Goal: Information Seeking & Learning: Learn about a topic

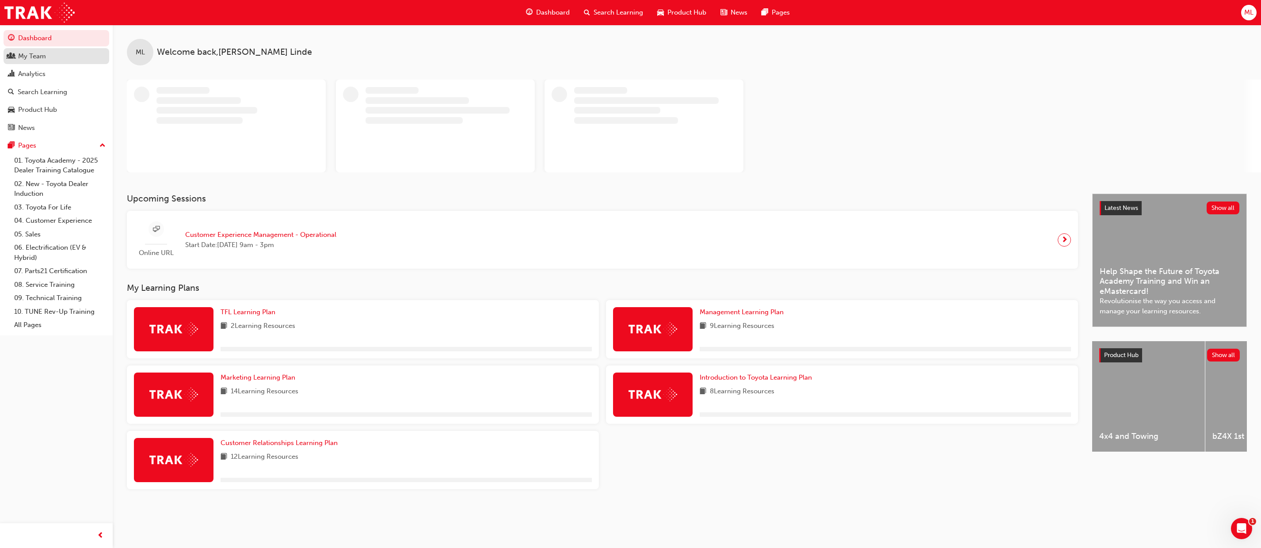
click at [46, 52] on div "My Team" at bounding box center [56, 56] width 97 height 11
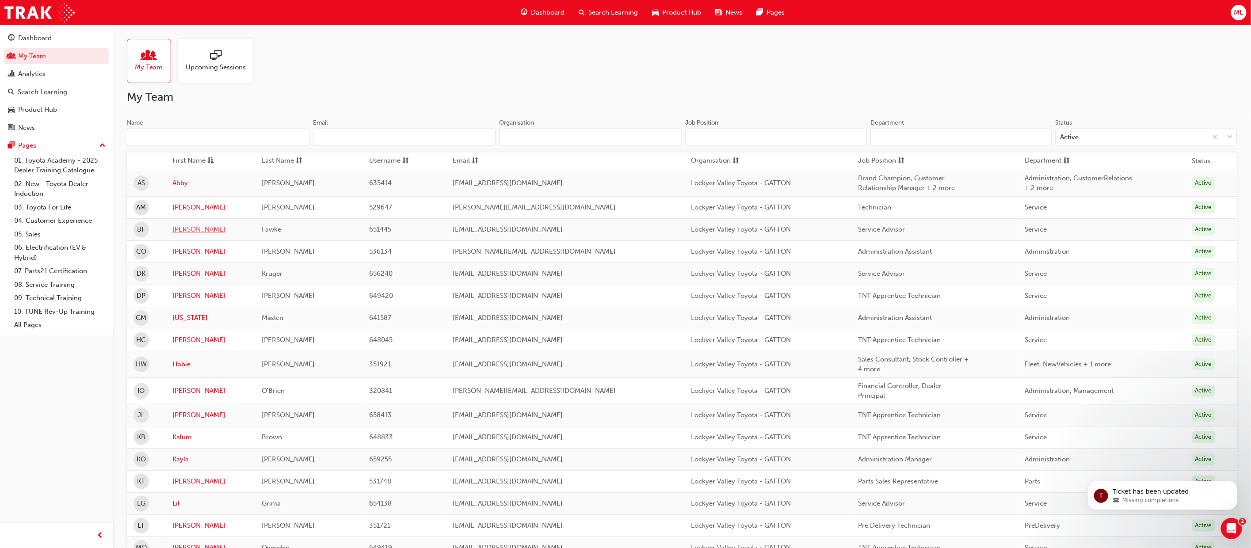
click at [183, 230] on link "[PERSON_NAME]" at bounding box center [210, 229] width 76 height 10
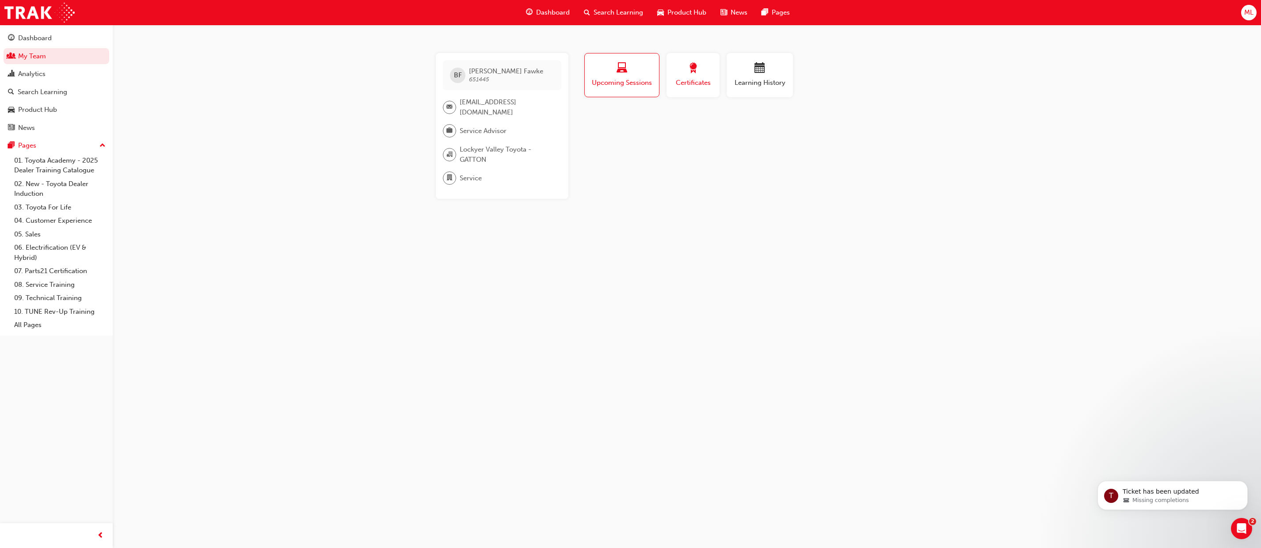
click at [687, 78] on span "Certificates" at bounding box center [693, 83] width 40 height 10
click at [35, 56] on link "My Team" at bounding box center [57, 56] width 106 height 16
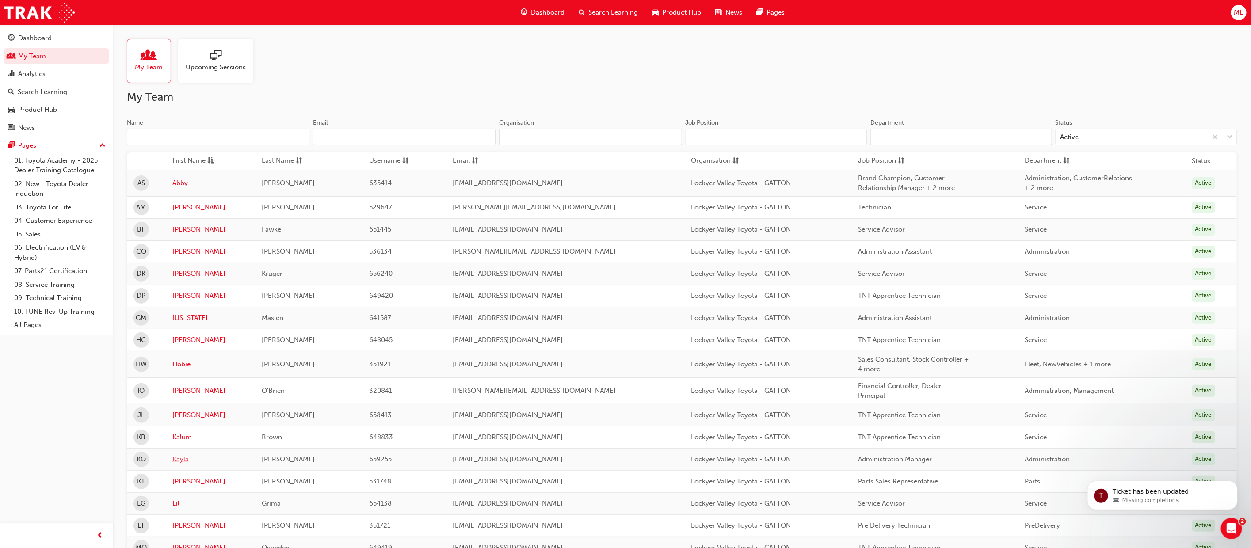
click at [185, 464] on link "Kayla" at bounding box center [210, 459] width 76 height 10
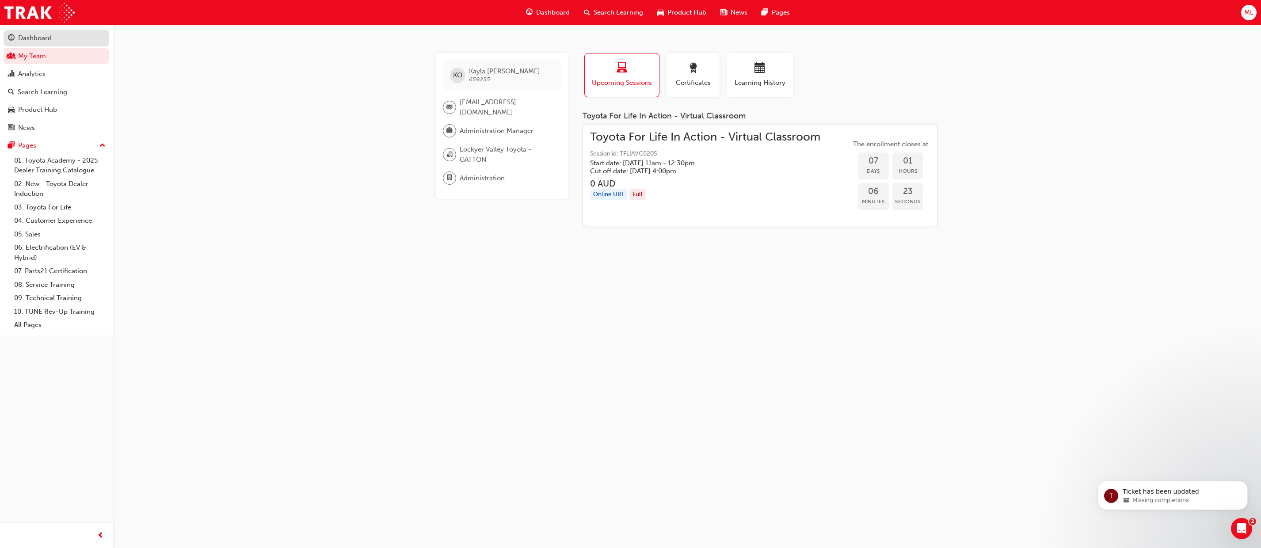
click at [25, 38] on div "Dashboard" at bounding box center [35, 38] width 34 height 10
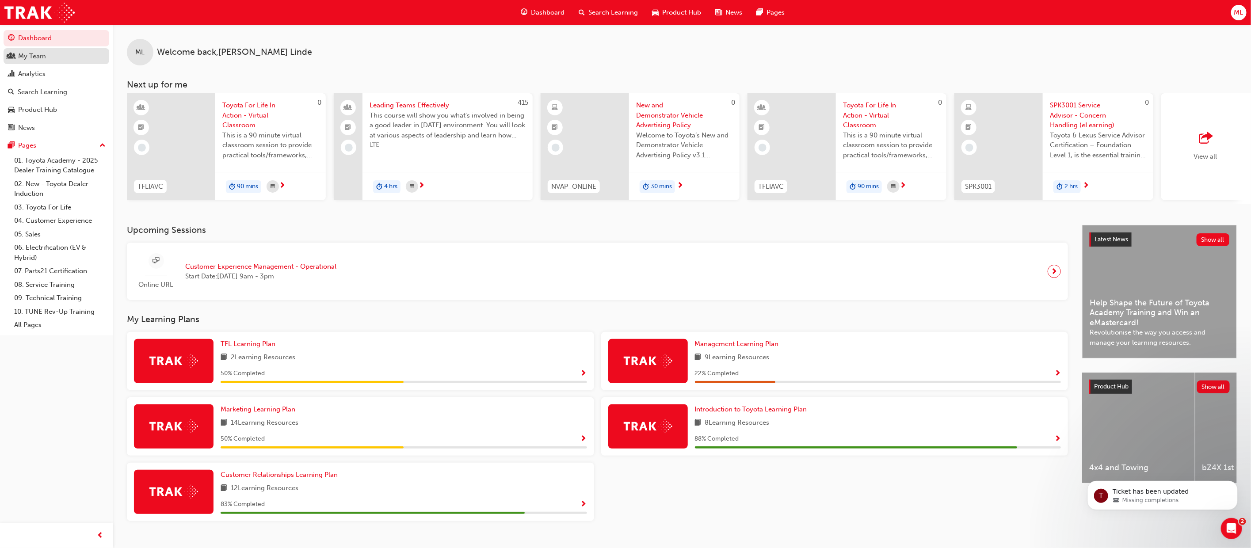
click at [33, 55] on div "My Team" at bounding box center [32, 56] width 28 height 10
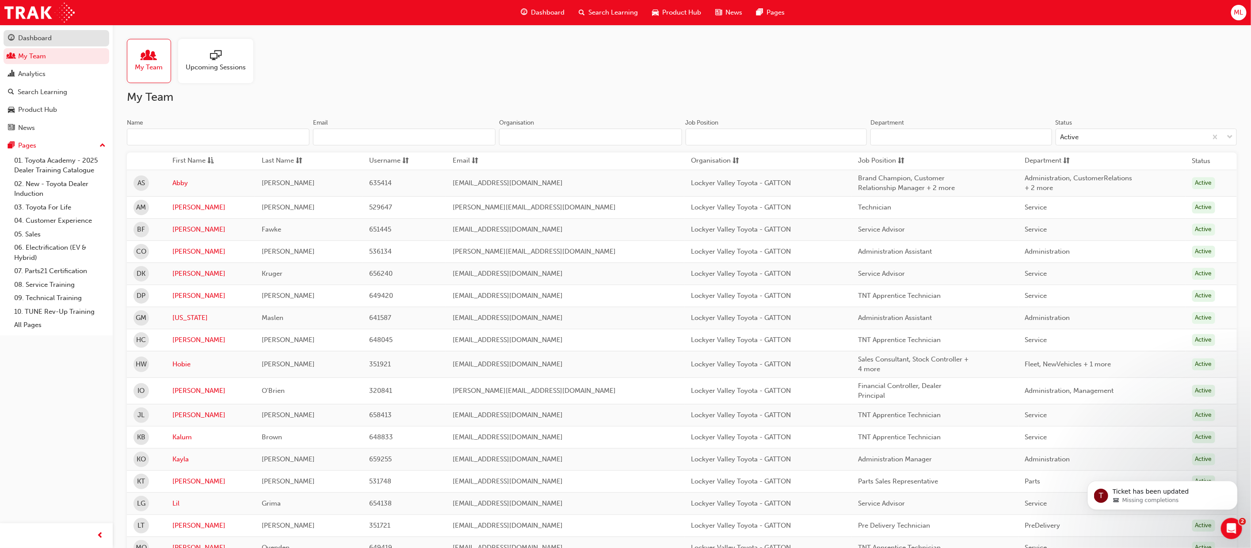
click at [31, 38] on div "Dashboard" at bounding box center [35, 38] width 34 height 10
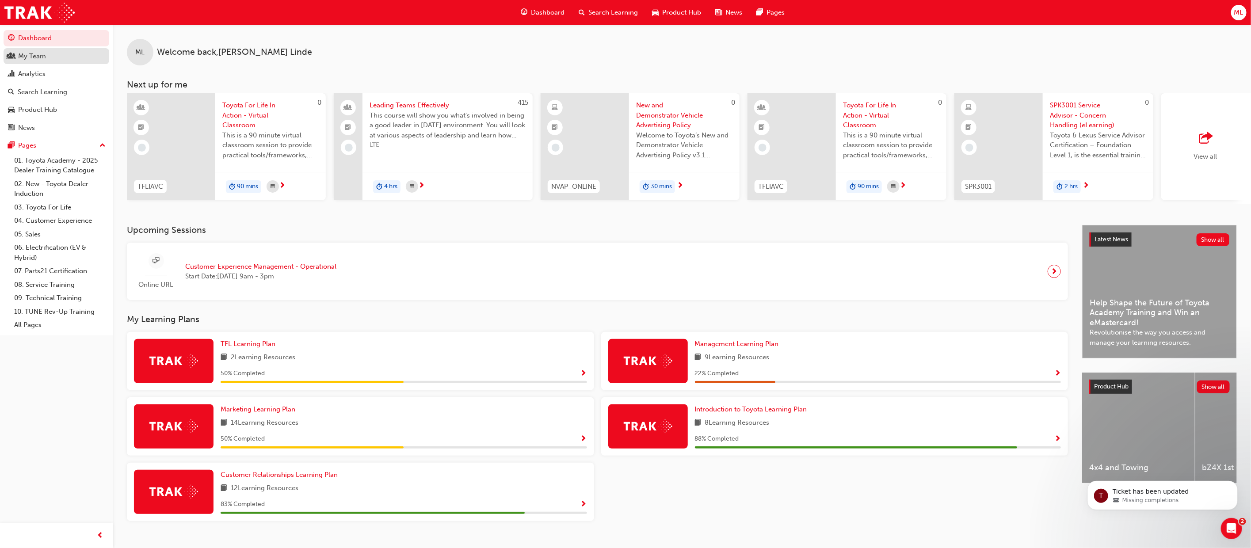
click at [18, 56] on div "My Team" at bounding box center [32, 56] width 28 height 10
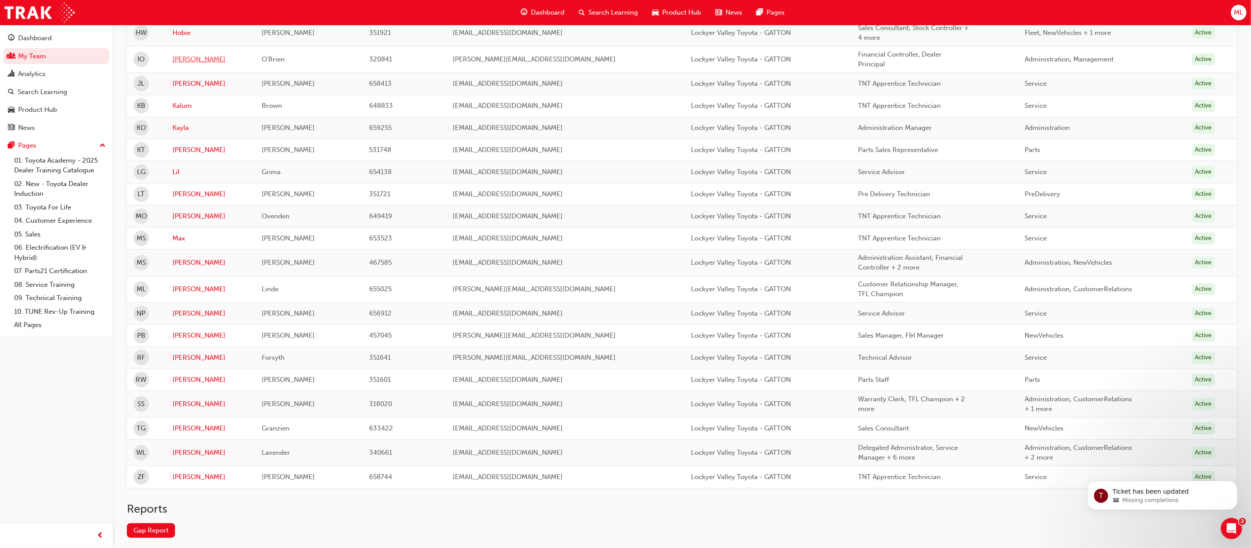
scroll to position [378, 0]
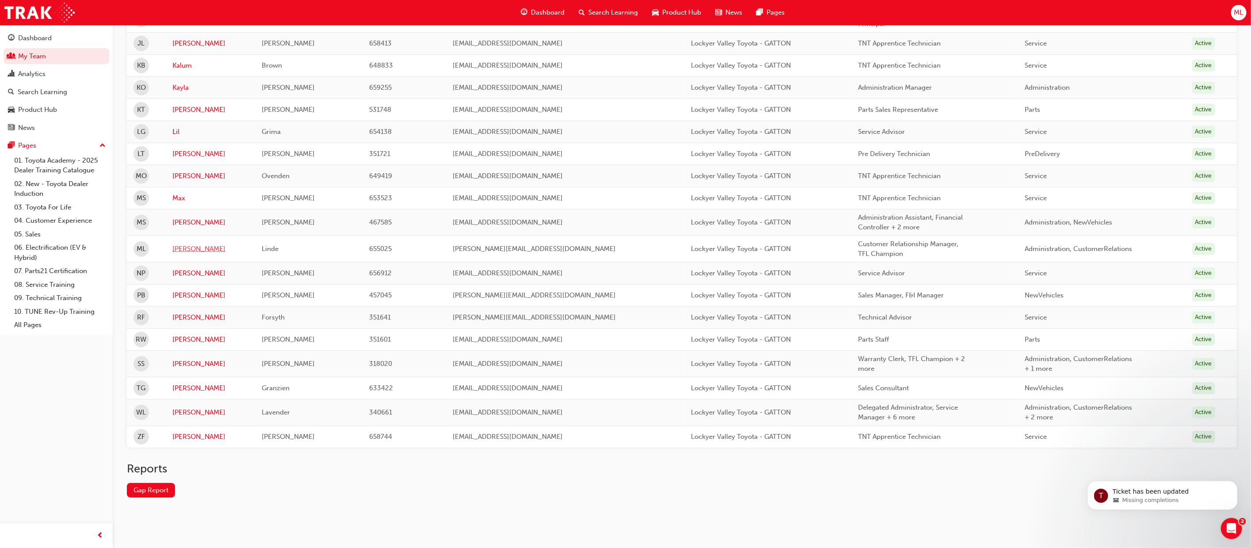
click at [179, 244] on link "[PERSON_NAME]" at bounding box center [210, 249] width 76 height 10
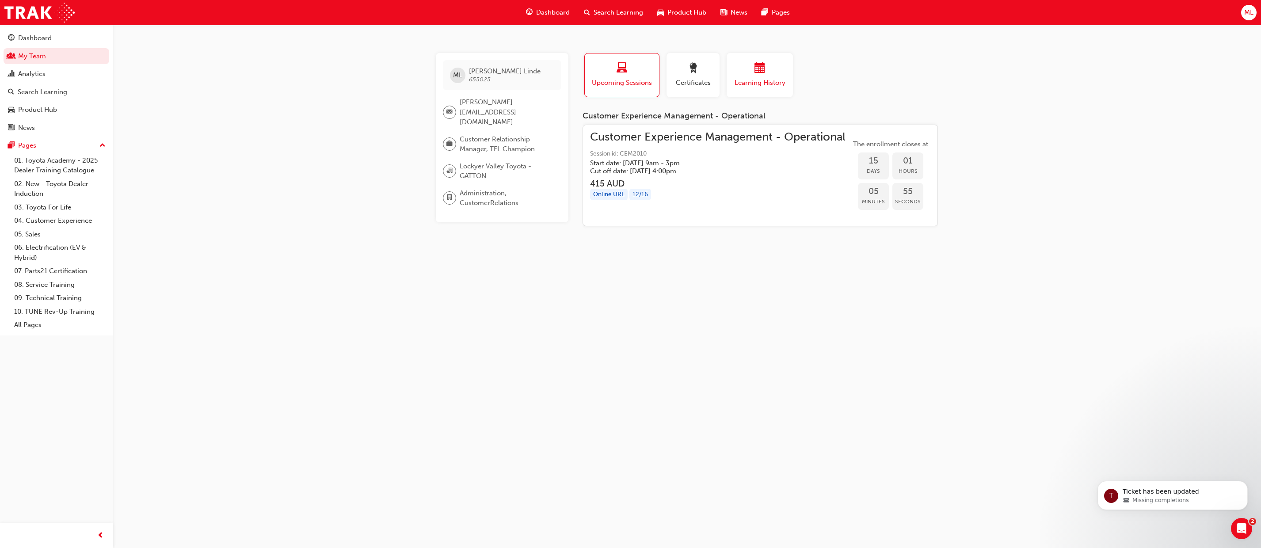
click at [751, 76] on div "button" at bounding box center [759, 70] width 53 height 14
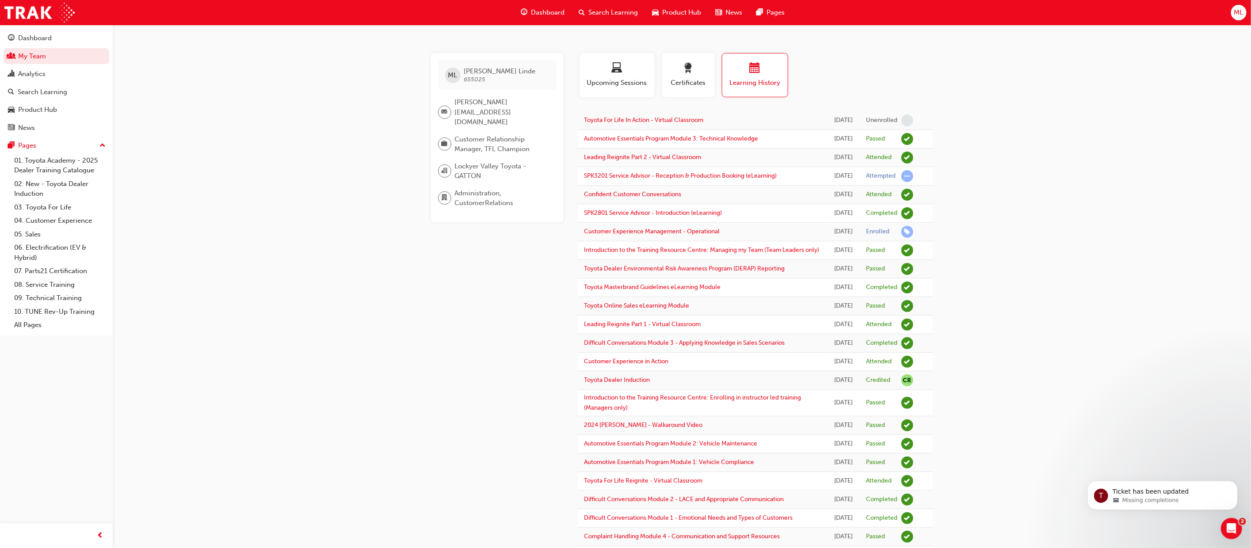
click at [756, 78] on span "Learning History" at bounding box center [755, 83] width 52 height 10
click at [632, 118] on link "Toyota For Life In Action - Virtual Classroom" at bounding box center [643, 120] width 119 height 8
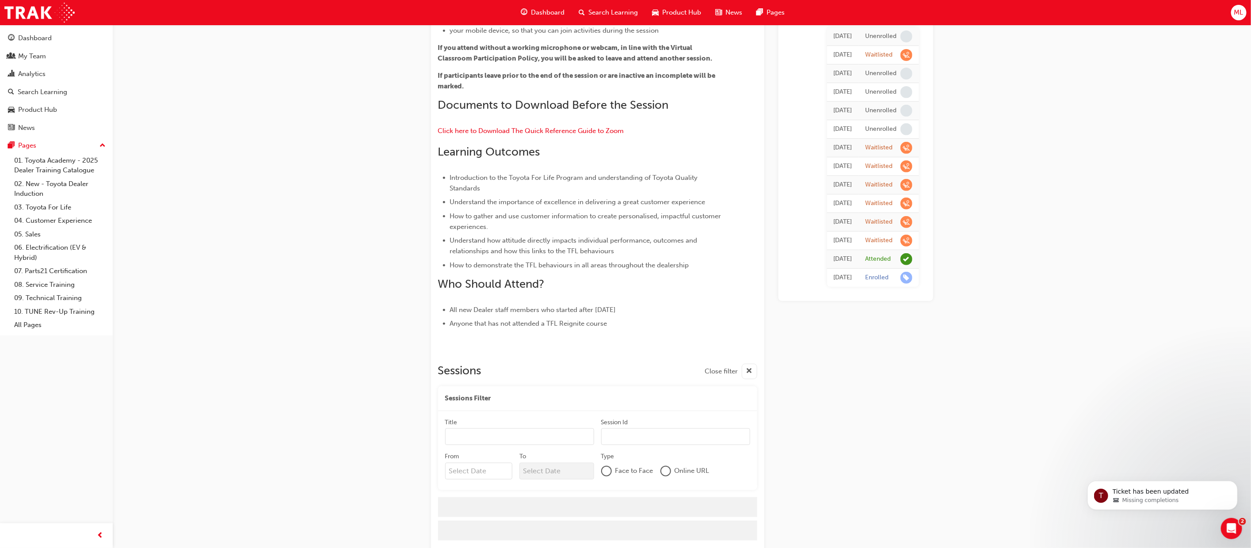
scroll to position [203, 0]
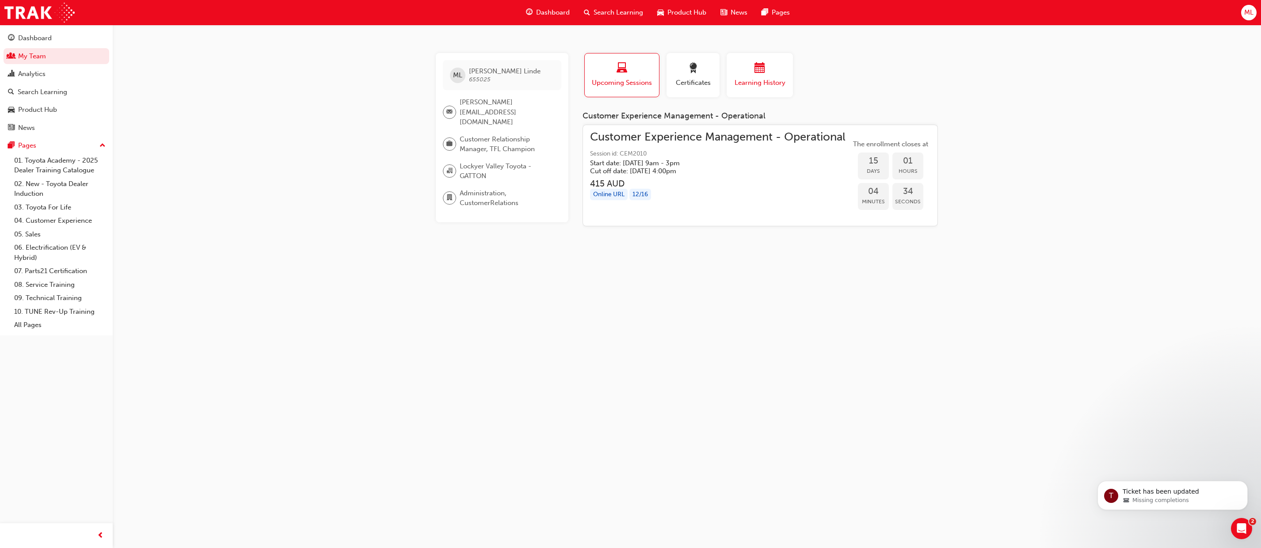
click at [757, 71] on span "calendar-icon" at bounding box center [759, 69] width 11 height 12
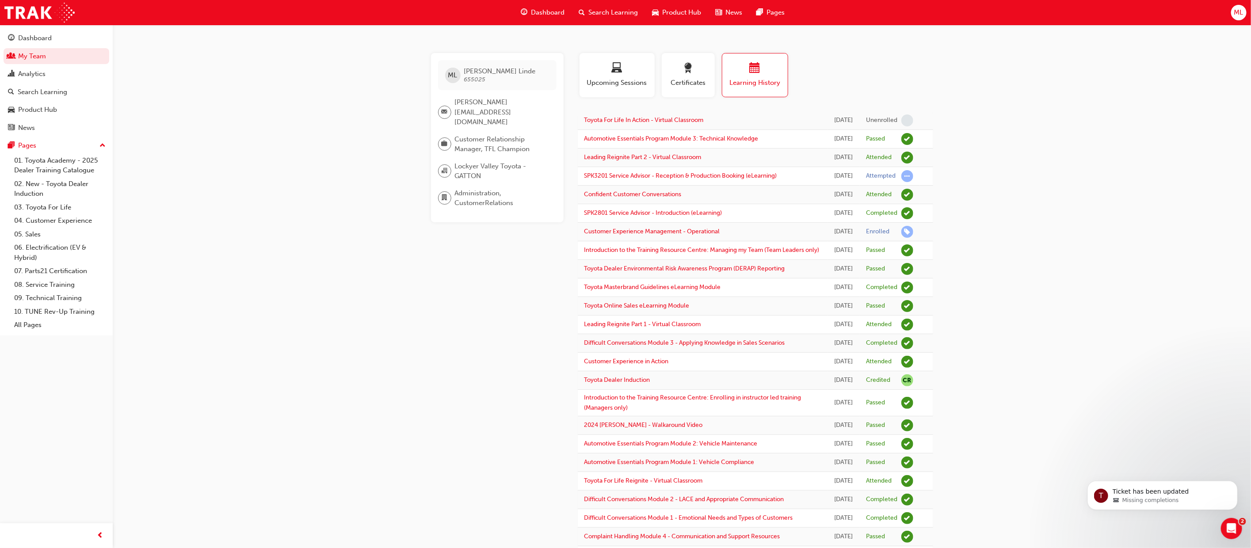
click at [756, 69] on span "calendar-icon" at bounding box center [754, 69] width 11 height 12
click at [28, 37] on div "Dashboard" at bounding box center [35, 38] width 34 height 10
